Goal: Task Accomplishment & Management: Manage account settings

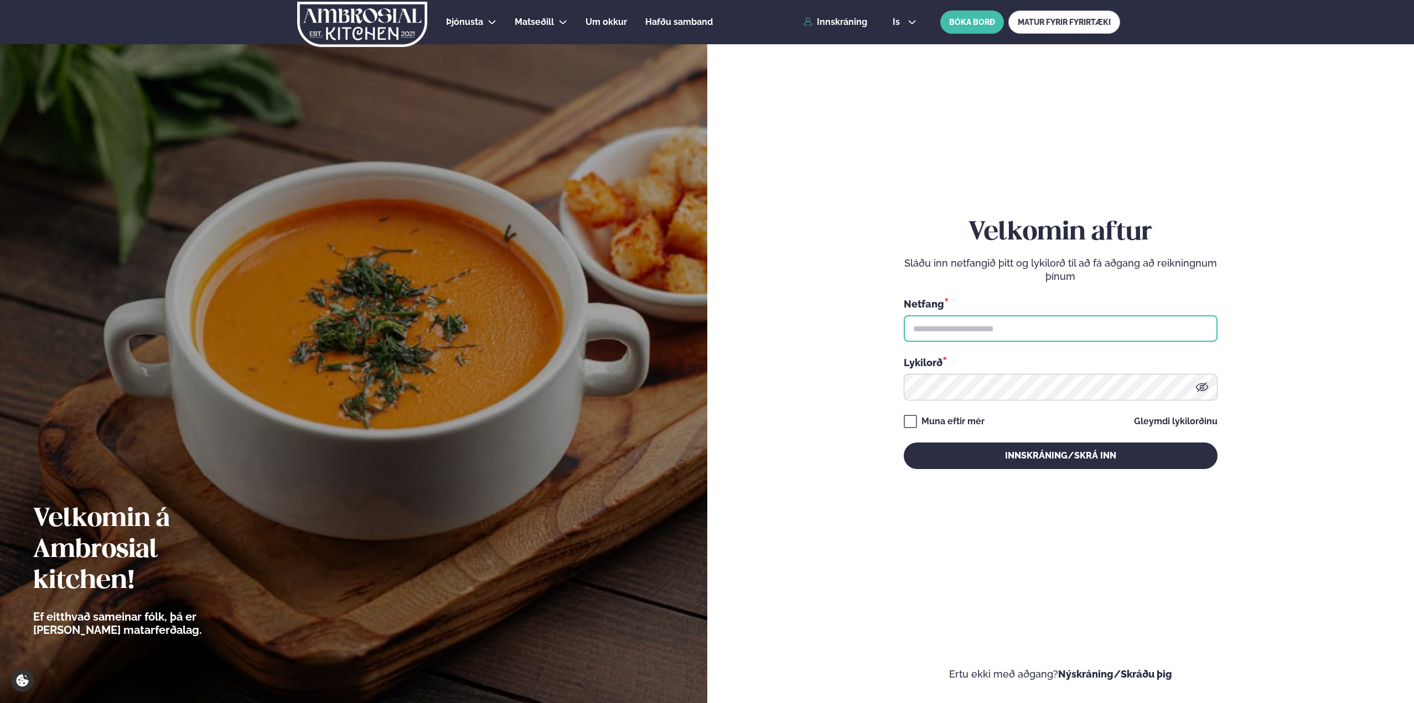
click at [997, 330] on input "text" at bounding box center [1061, 328] width 314 height 27
type input "**********"
click at [904, 443] on button "Innskráning/Skrá inn" at bounding box center [1061, 456] width 314 height 27
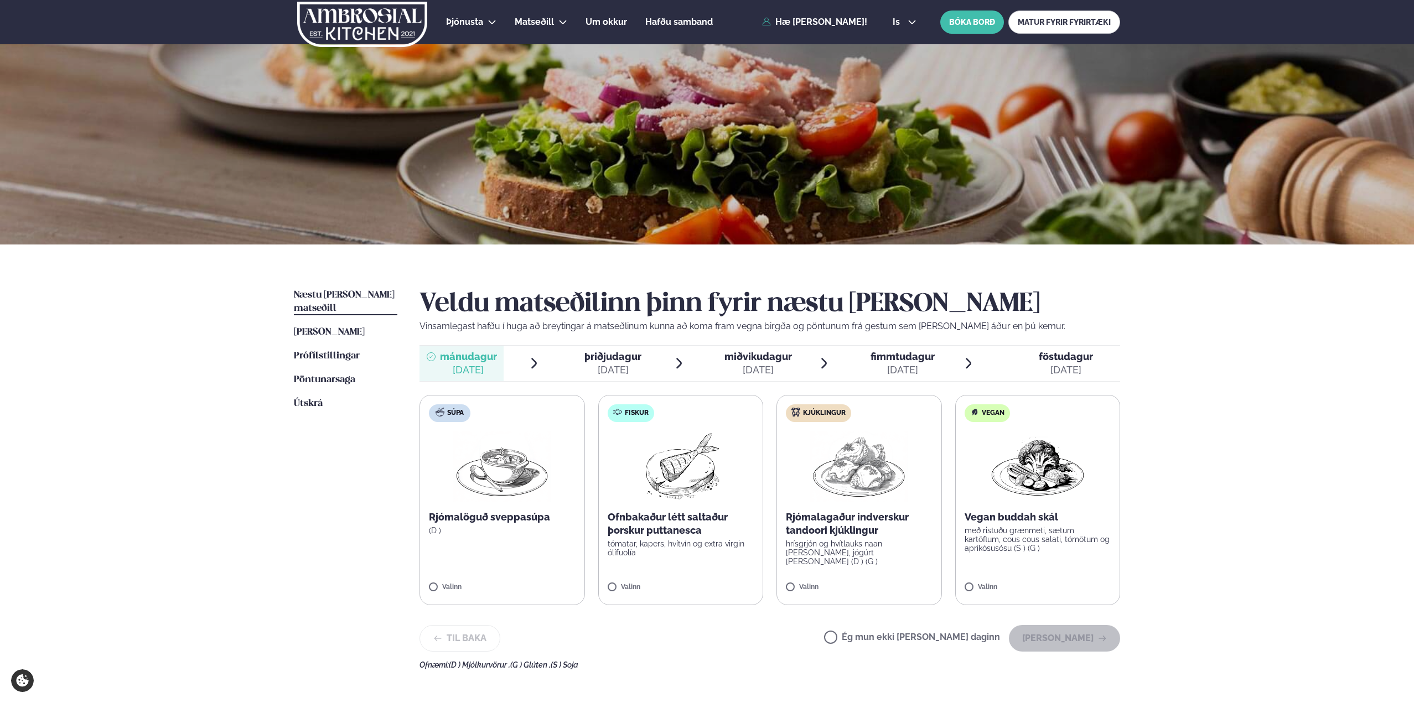
scroll to position [55, 0]
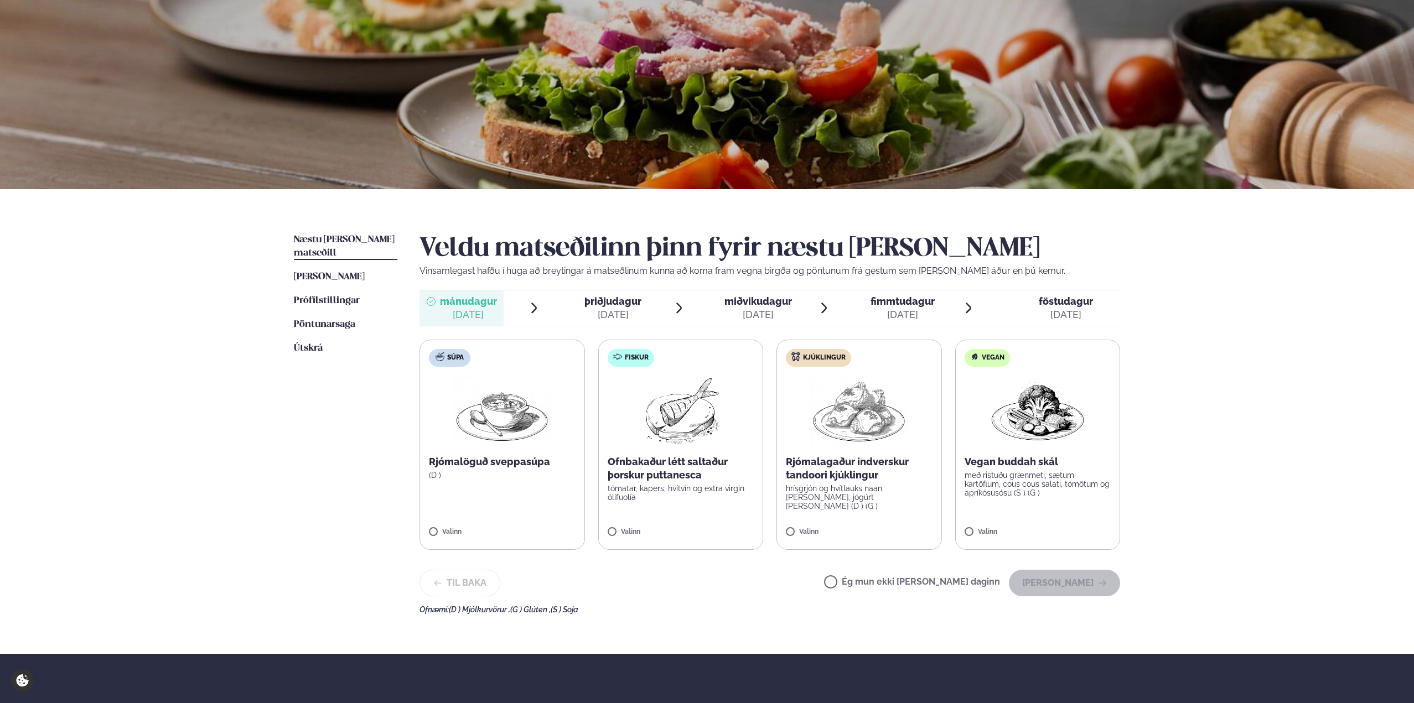
click at [672, 433] on img at bounding box center [680, 411] width 98 height 71
click at [1065, 589] on button "[PERSON_NAME]" at bounding box center [1064, 583] width 111 height 27
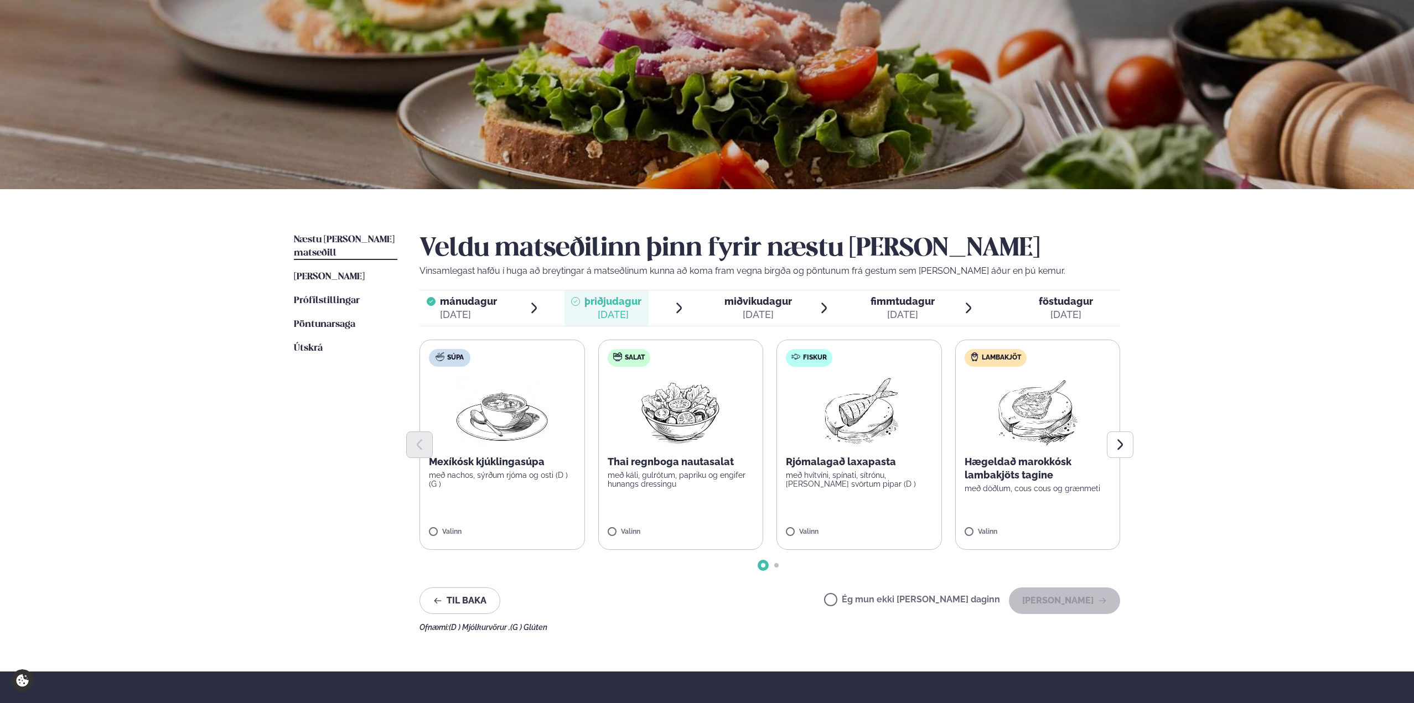
click at [1045, 425] on img at bounding box center [1037, 411] width 98 height 71
click at [1072, 600] on button "[PERSON_NAME]" at bounding box center [1064, 601] width 111 height 27
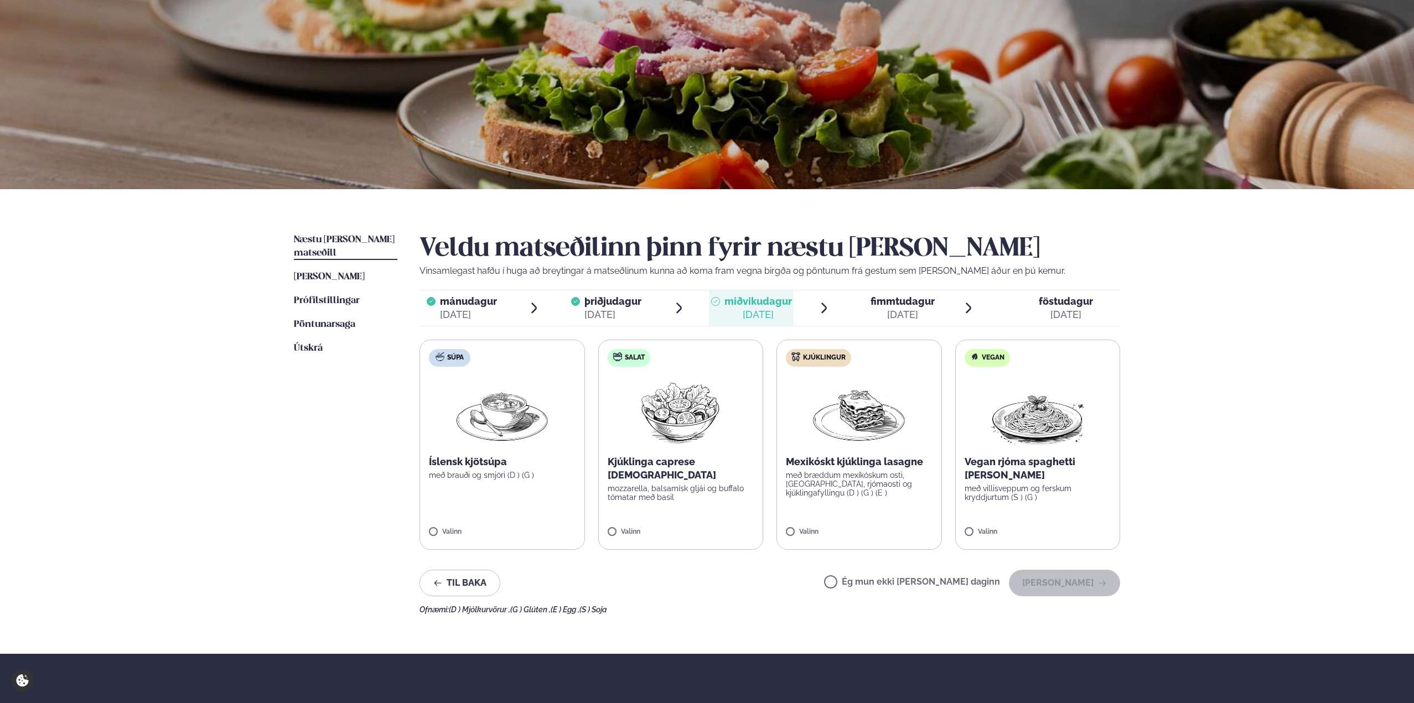
click at [864, 428] on img at bounding box center [858, 411] width 97 height 71
click at [1067, 583] on button "[PERSON_NAME]" at bounding box center [1064, 583] width 111 height 27
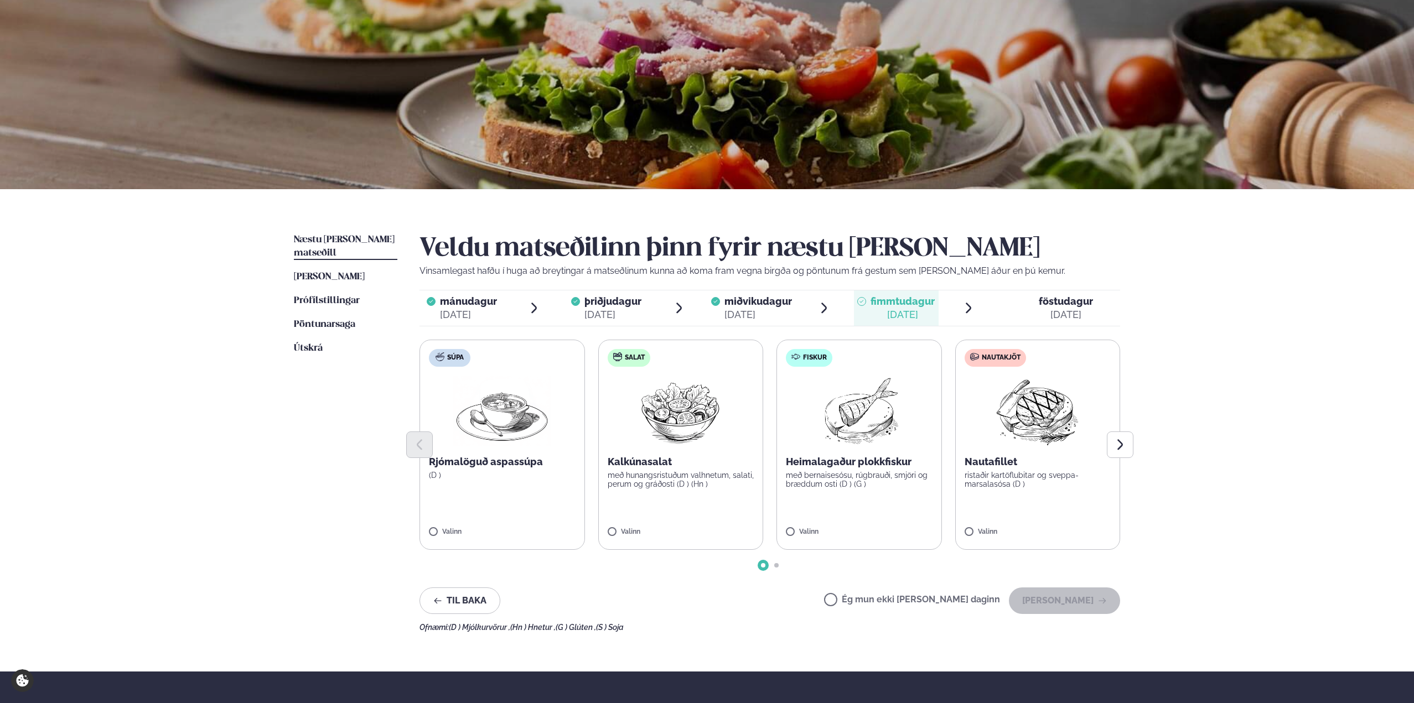
click at [1035, 418] on img at bounding box center [1037, 411] width 98 height 71
click at [1094, 600] on button "[PERSON_NAME]" at bounding box center [1064, 601] width 111 height 27
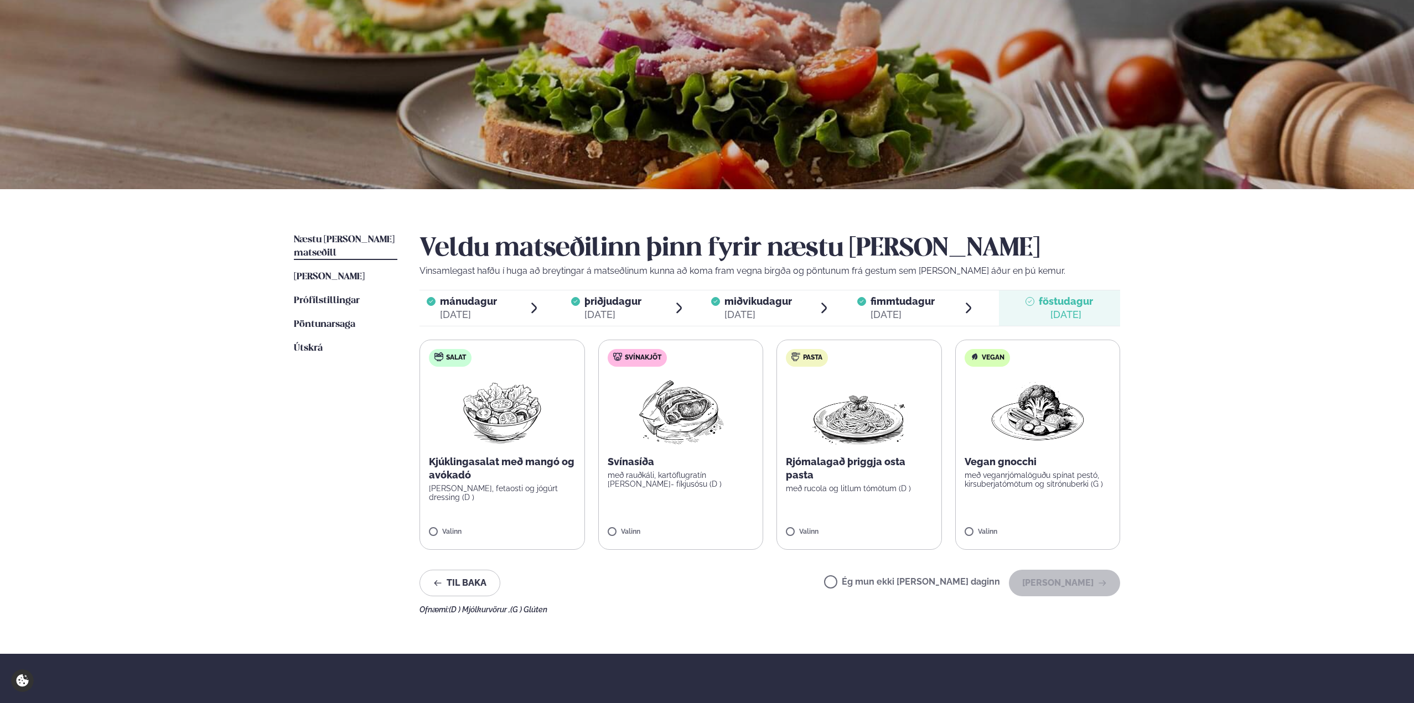
click at [666, 438] on img at bounding box center [680, 411] width 98 height 71
click at [1078, 579] on button "[PERSON_NAME]" at bounding box center [1064, 583] width 111 height 27
